Goal: Task Accomplishment & Management: Manage account settings

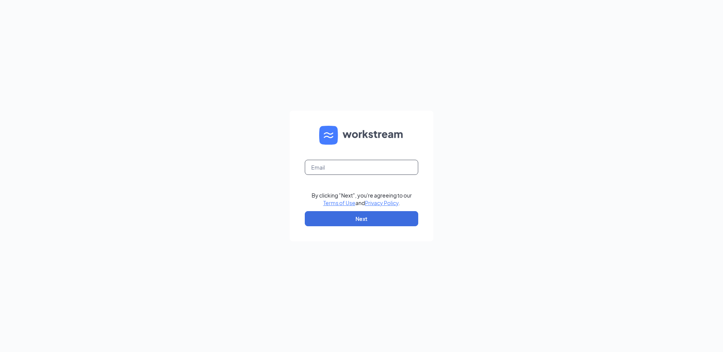
click at [354, 166] on input "text" at bounding box center [361, 167] width 113 height 15
type input "[EMAIL_ADDRESS][DOMAIN_NAME]"
click at [361, 220] on button "Next" at bounding box center [361, 218] width 113 height 15
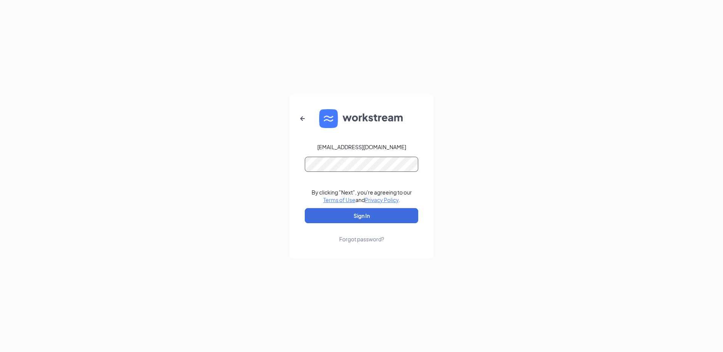
click at [305, 208] on button "Sign In" at bounding box center [361, 215] width 113 height 15
click at [305, 208] on button "submit" at bounding box center [361, 215] width 113 height 15
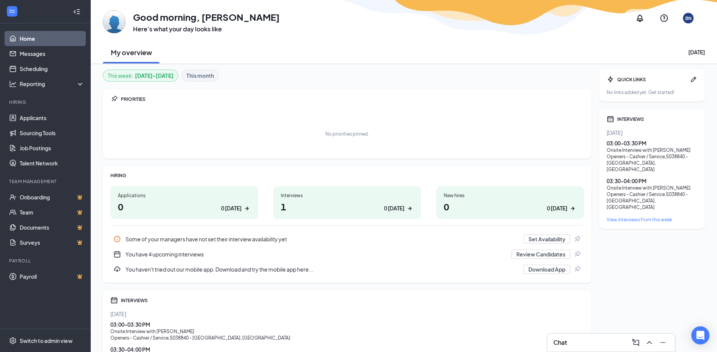
click at [352, 207] on h1 "1 0 today" at bounding box center [347, 206] width 133 height 13
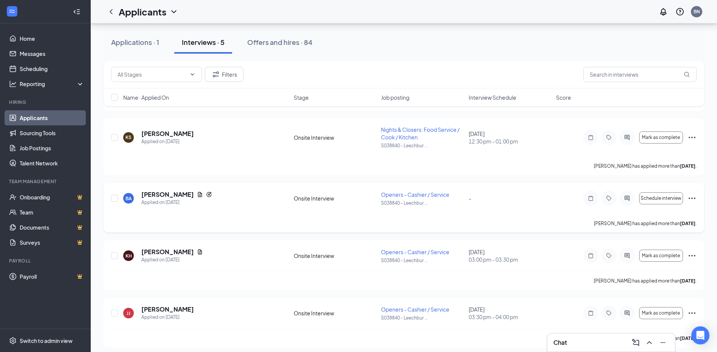
scroll to position [90, 0]
